Goal: Task Accomplishment & Management: Use online tool/utility

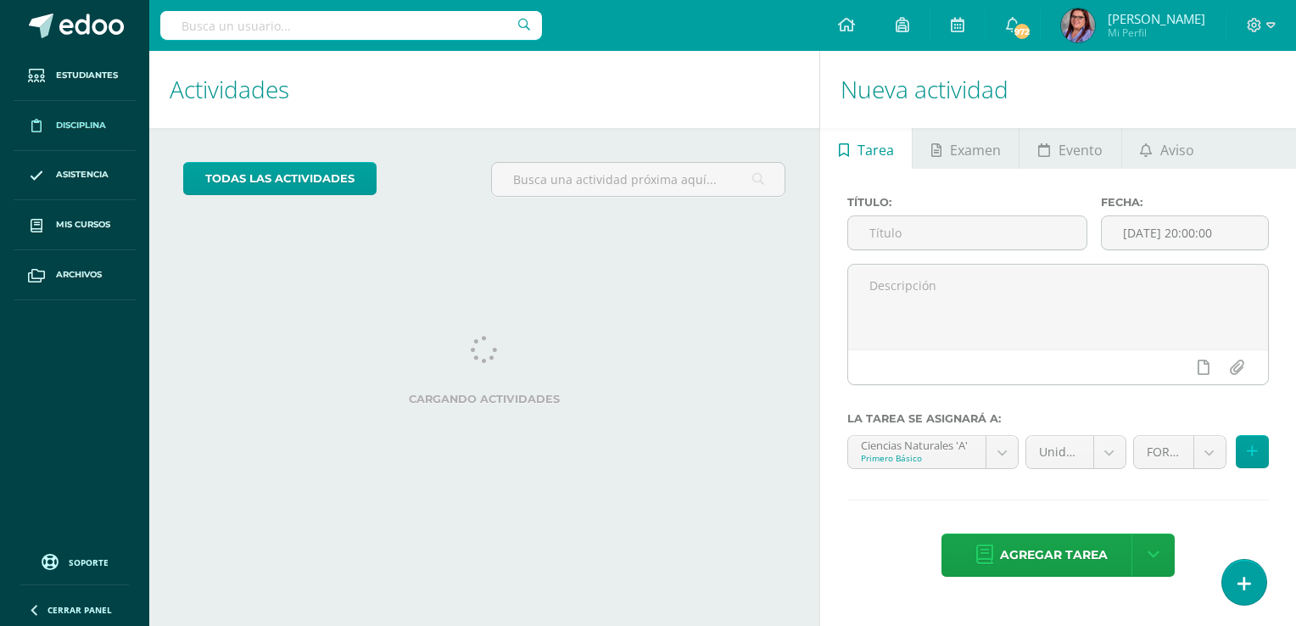
click at [92, 131] on span "Disciplina" at bounding box center [81, 126] width 50 height 14
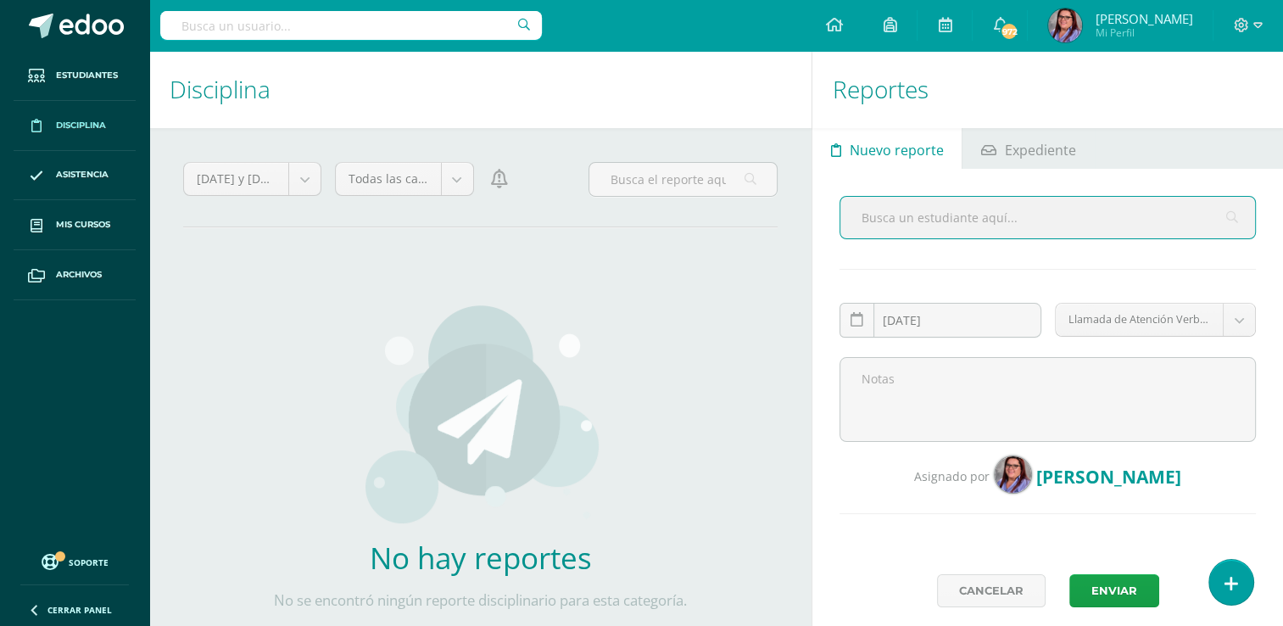
click at [945, 219] on input "text" at bounding box center [1047, 218] width 415 height 42
type input "[PERSON_NAME]"
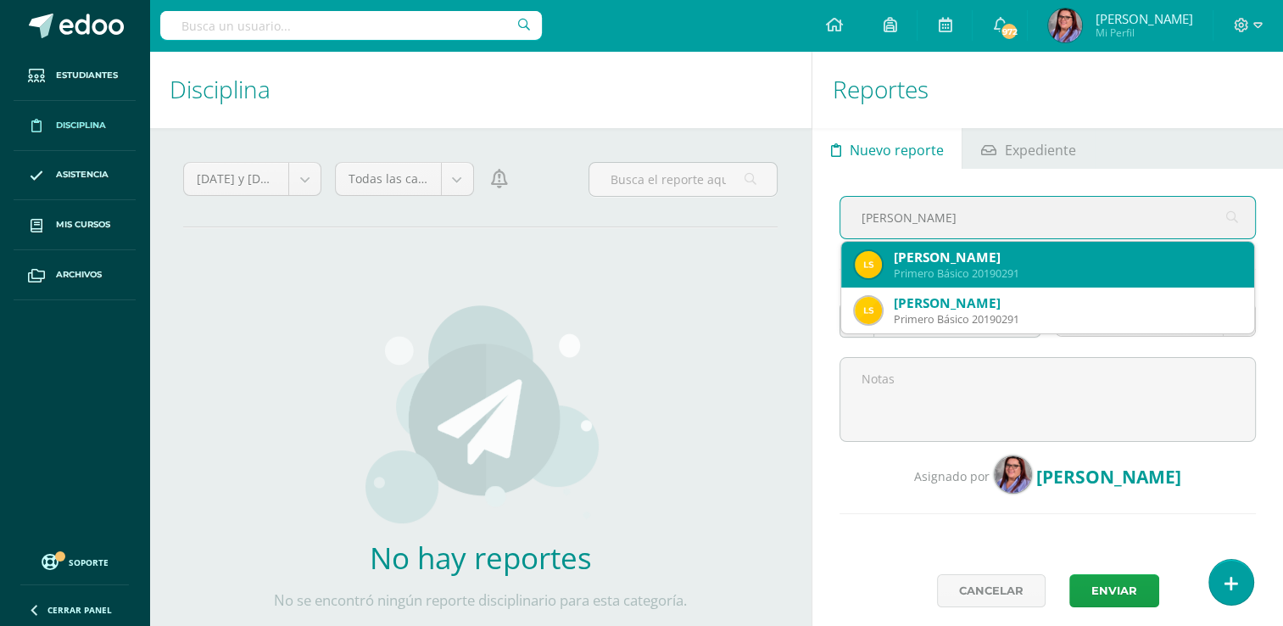
click at [946, 271] on div "Primero Básico 20190291" at bounding box center [1067, 273] width 347 height 14
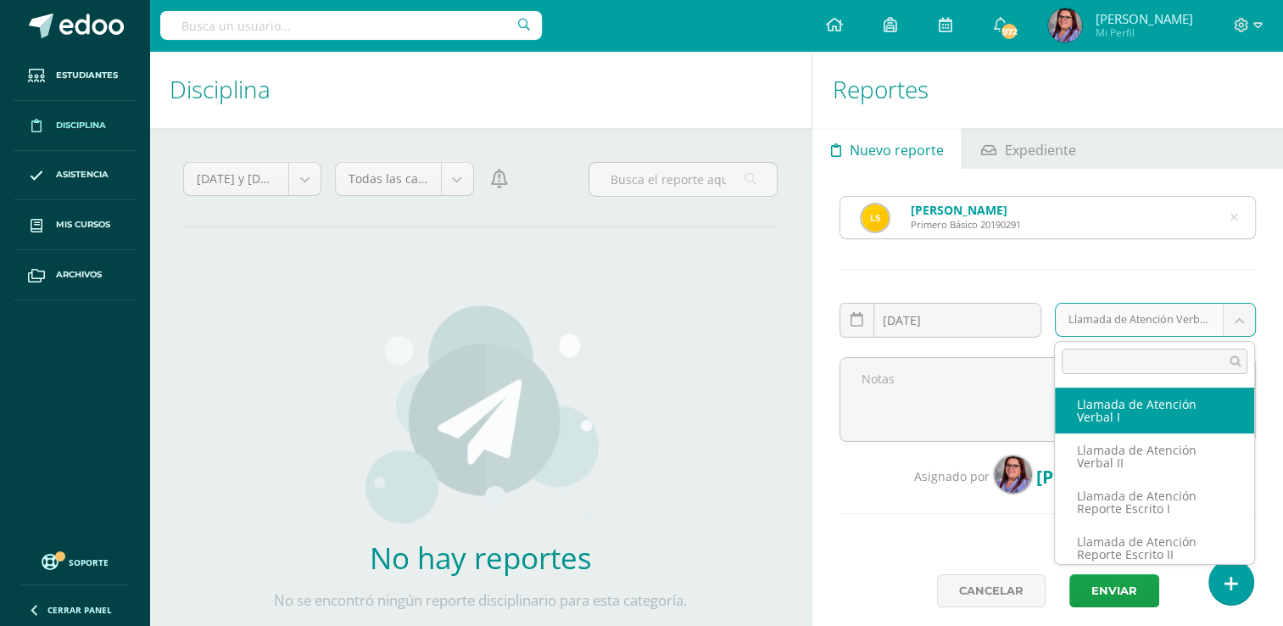
click at [1231, 324] on body "Estudiantes Disciplina Asistencia Mis cursos Archivos Soporte Ayuda Reportar un…" at bounding box center [641, 313] width 1283 height 626
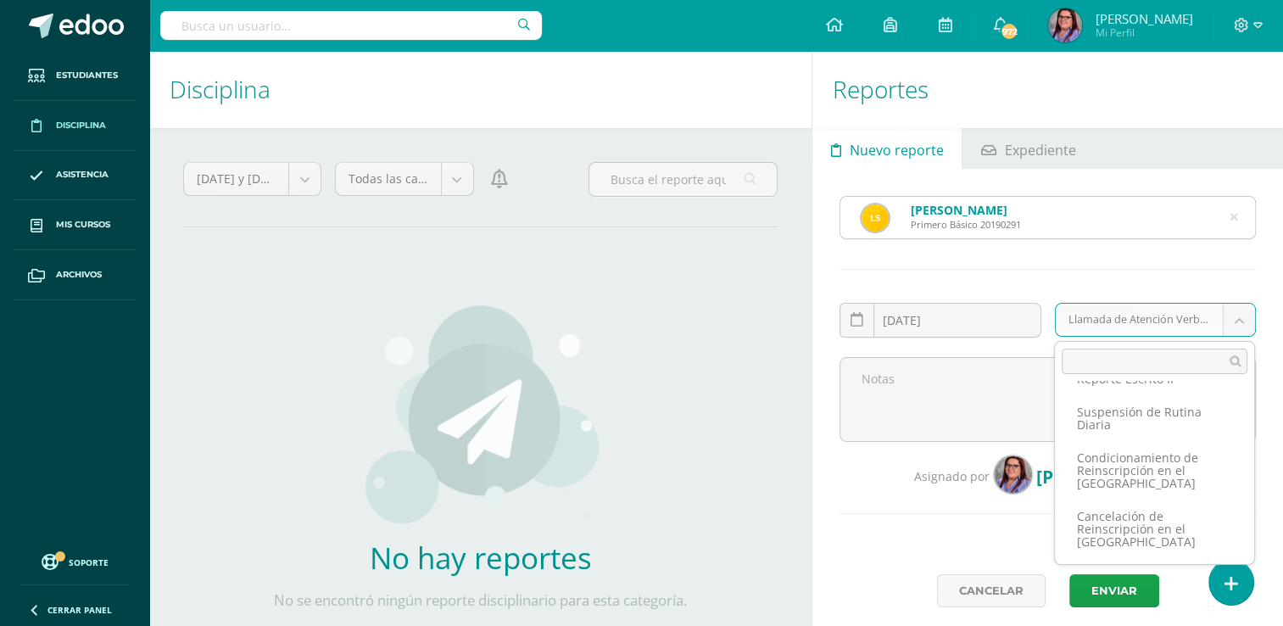
scroll to position [170, 0]
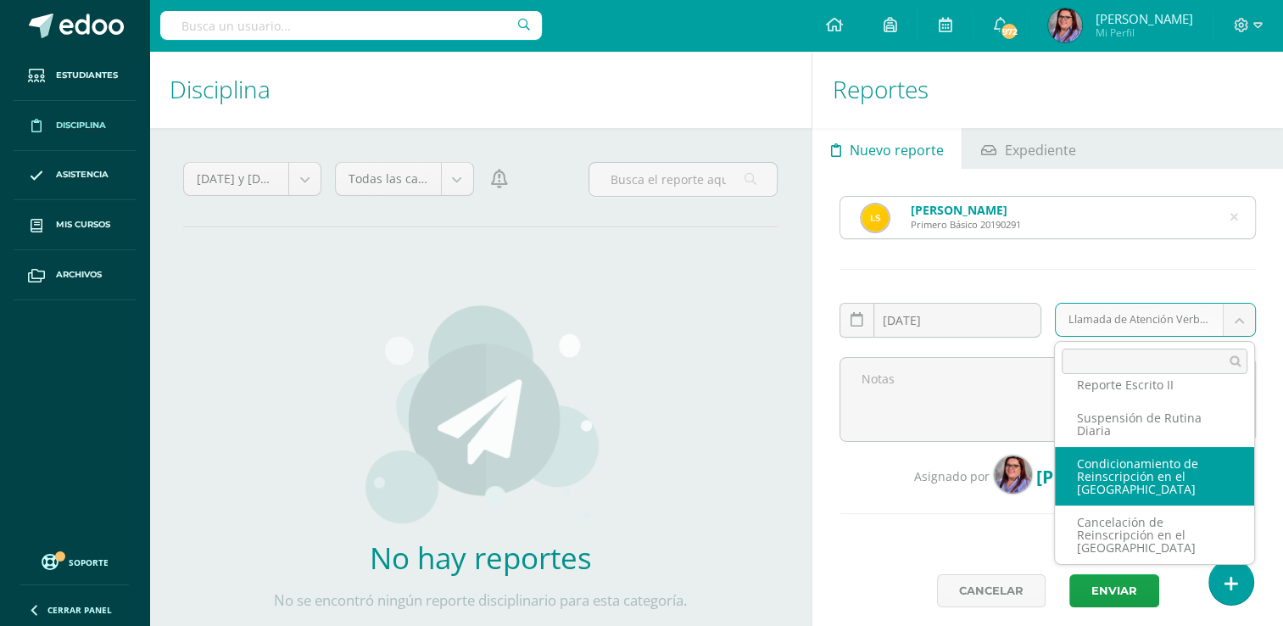
select select "9"
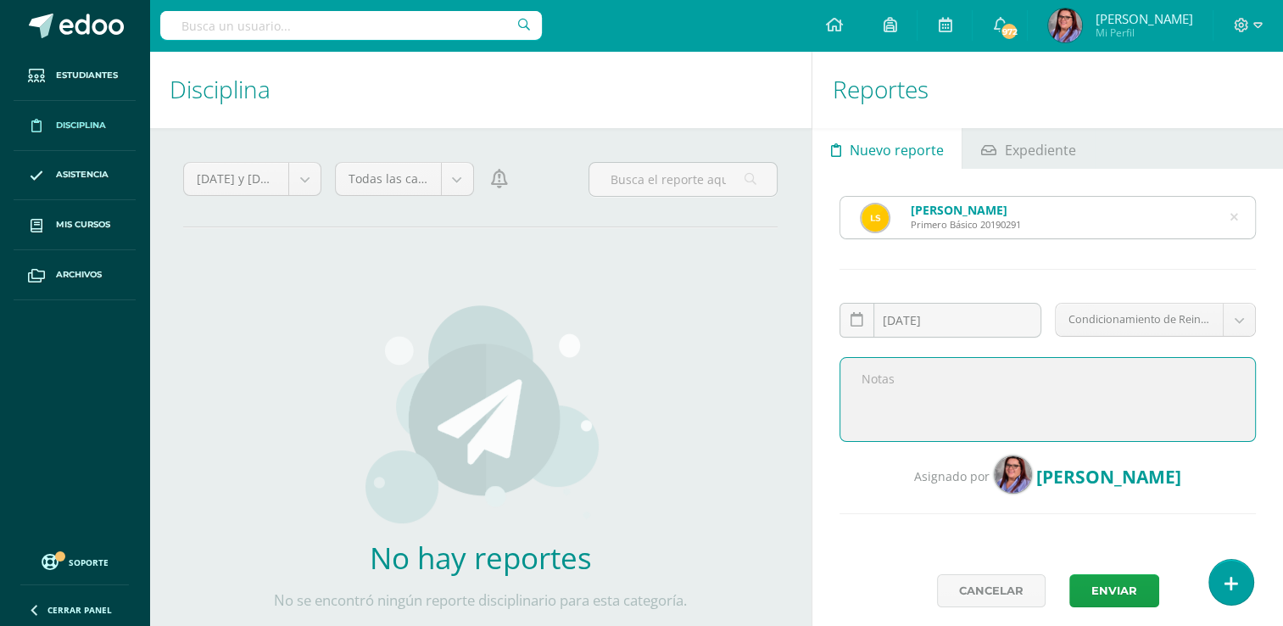
click at [926, 385] on textarea at bounding box center [1047, 399] width 416 height 85
paste textarea "Por incumplimiento del Manual de Convivencia: Numeral 7.2, inciso f. Uso de vio…"
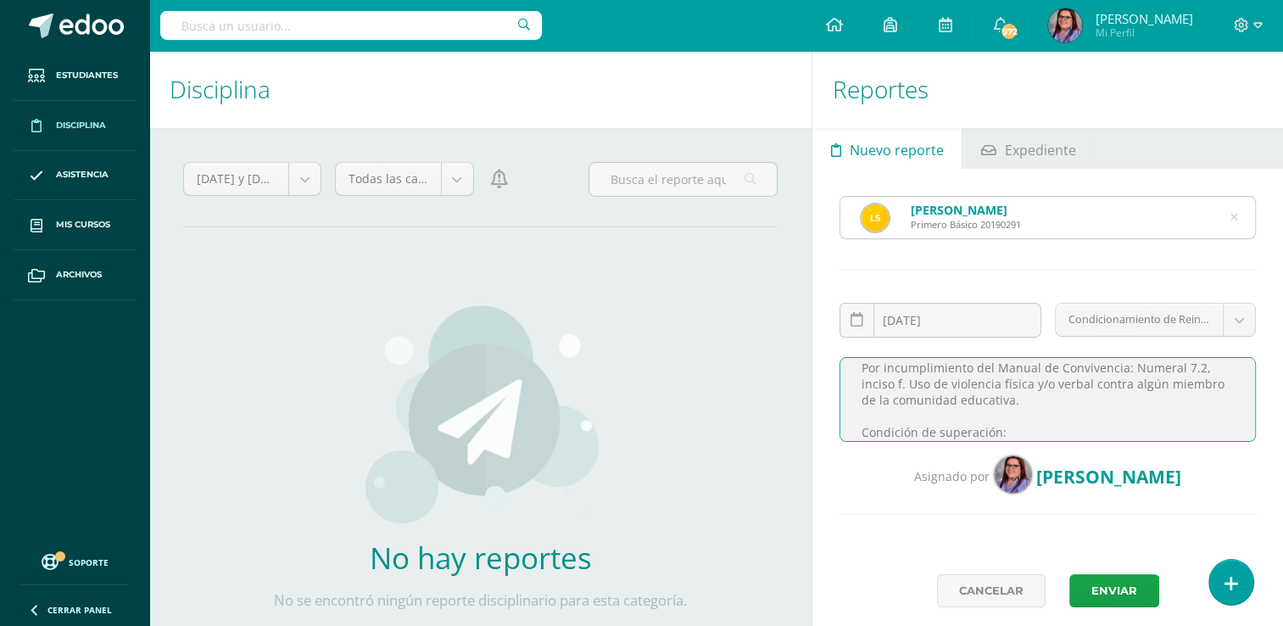
paste textarea "Para superar la condición de reinscripción el estudiante debe demostrar una con…"
type textarea "Por incumplimiento del Manual de Convivencia: Numeral 7.2, inciso f. Uso de vio…"
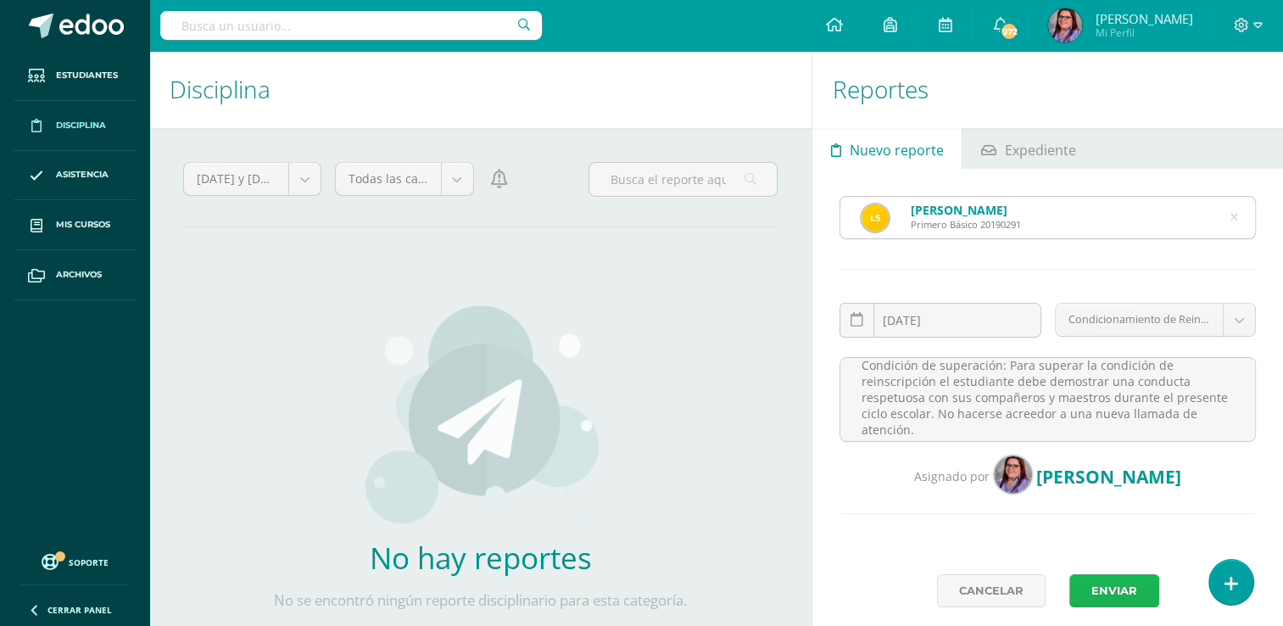
click at [1106, 587] on button "Enviar" at bounding box center [1114, 590] width 90 height 33
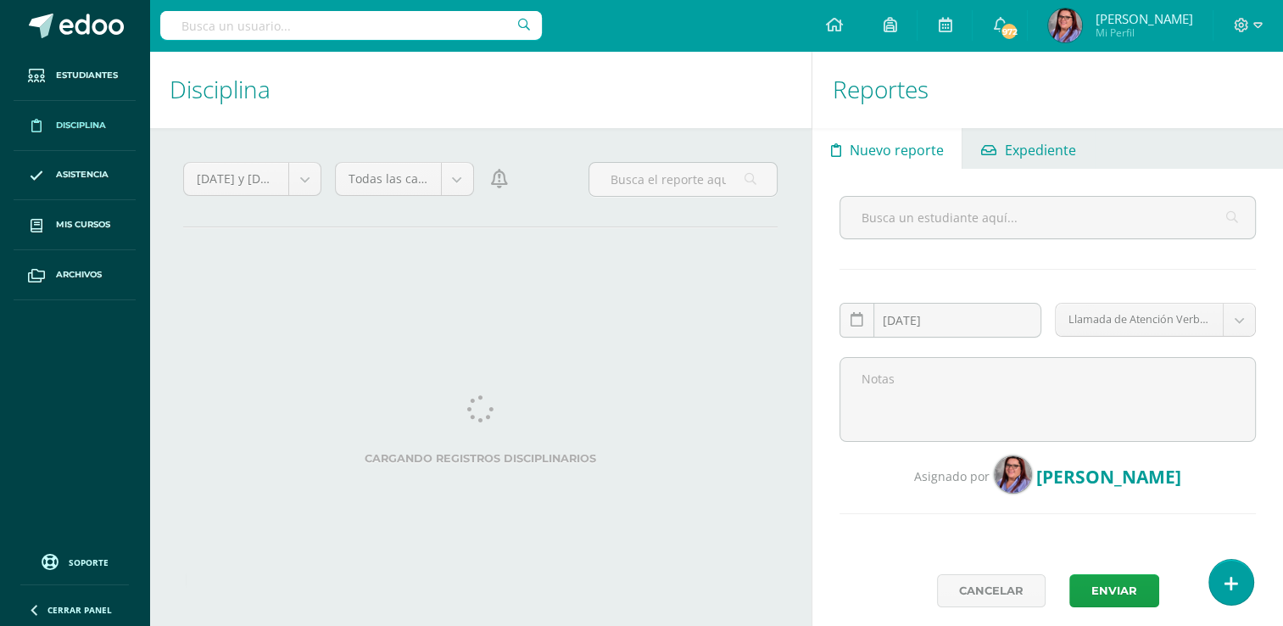
click at [1045, 151] on span "Expediente" at bounding box center [1040, 150] width 71 height 41
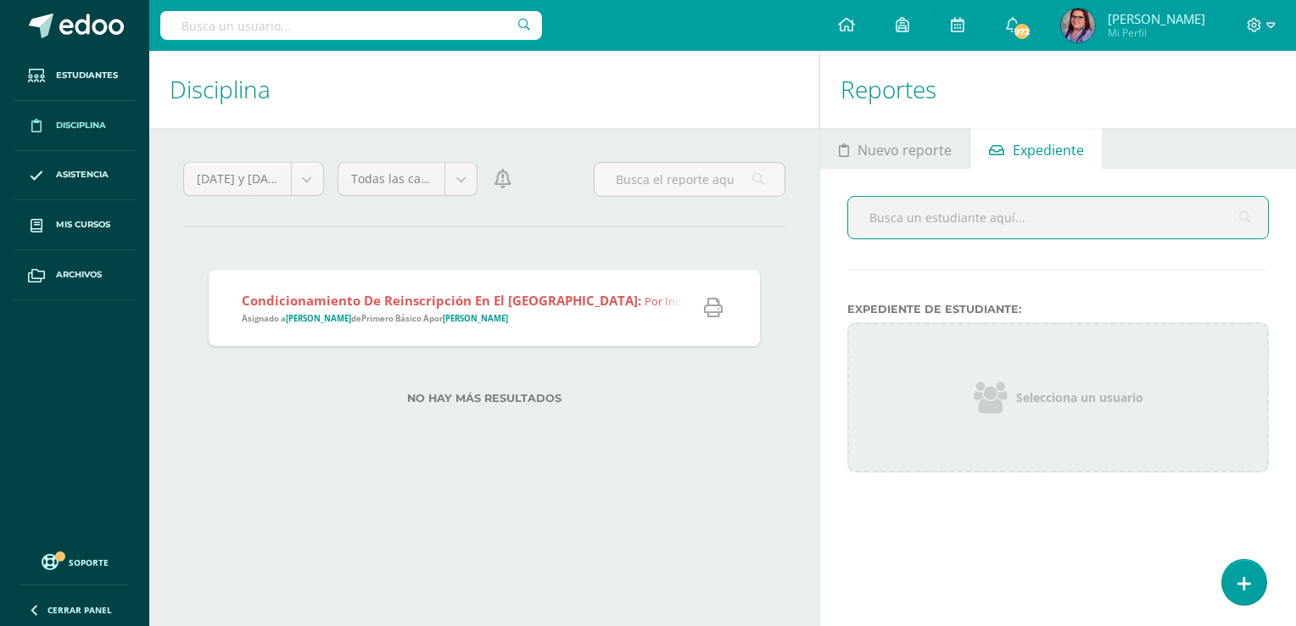
click at [709, 320] on link at bounding box center [713, 308] width 53 height 43
